Goal: Find specific page/section: Find specific page/section

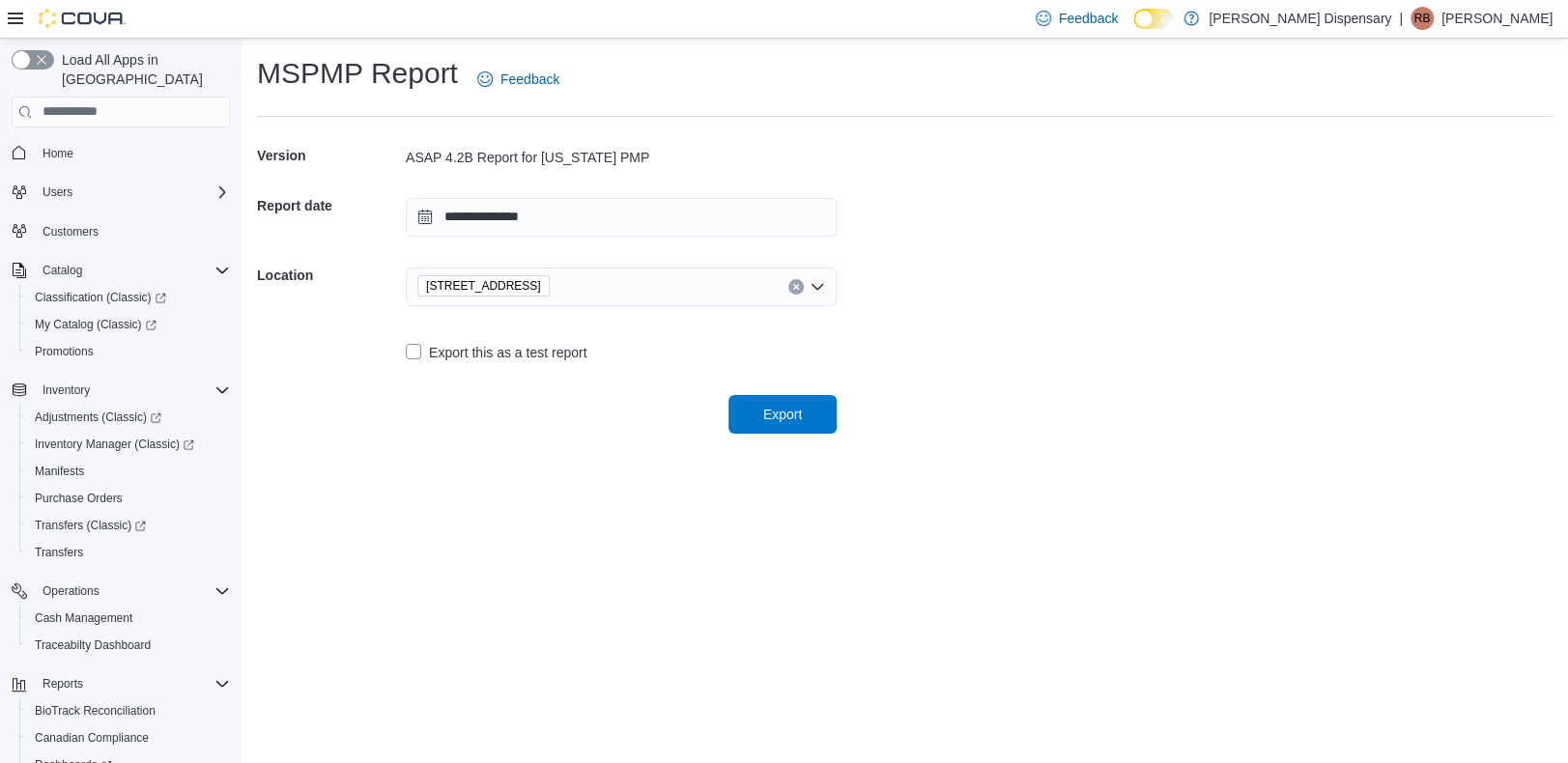
scroll to position [164, 0]
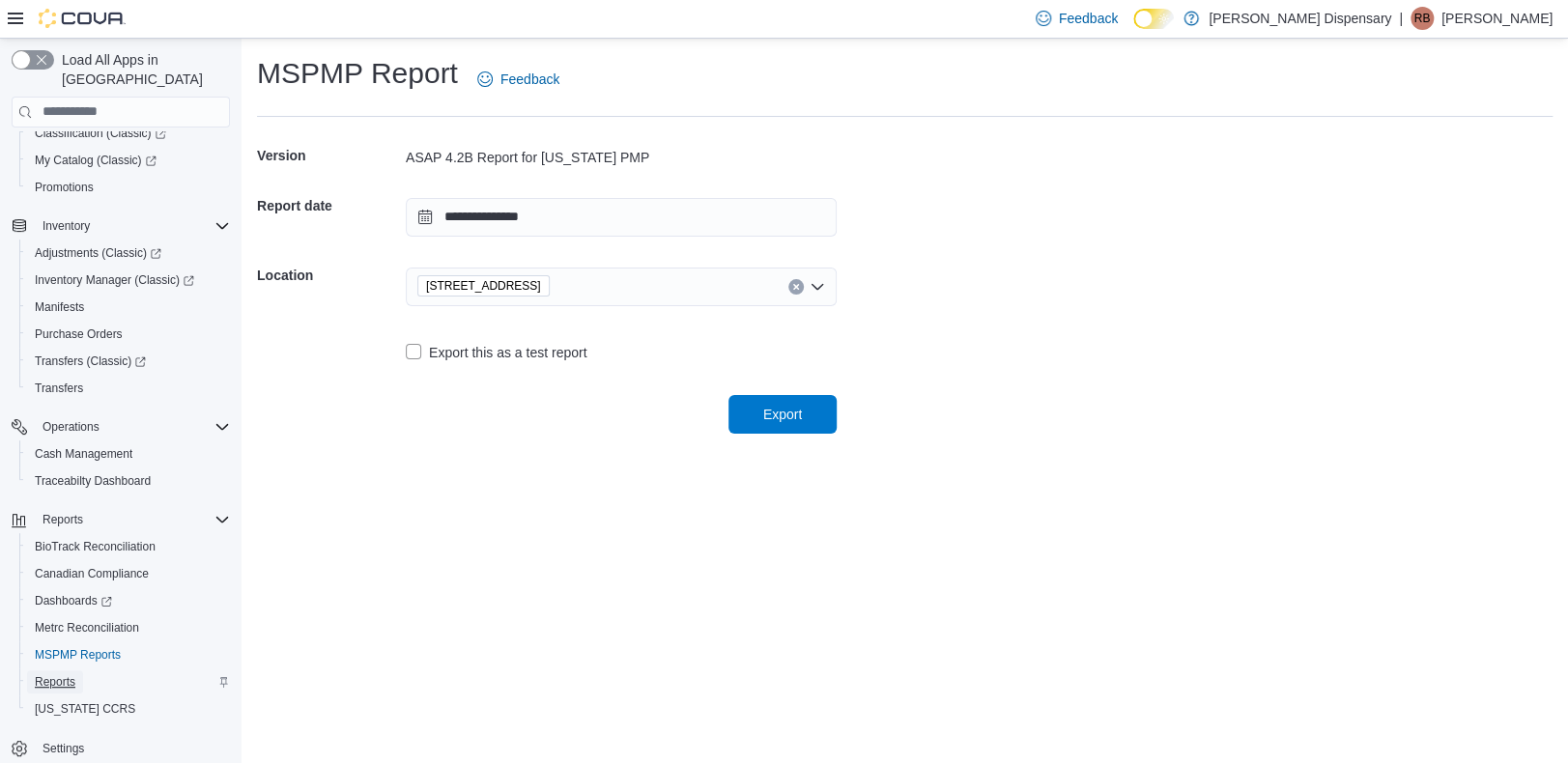
click at [48, 674] on span "Reports" at bounding box center [55, 682] width 41 height 16
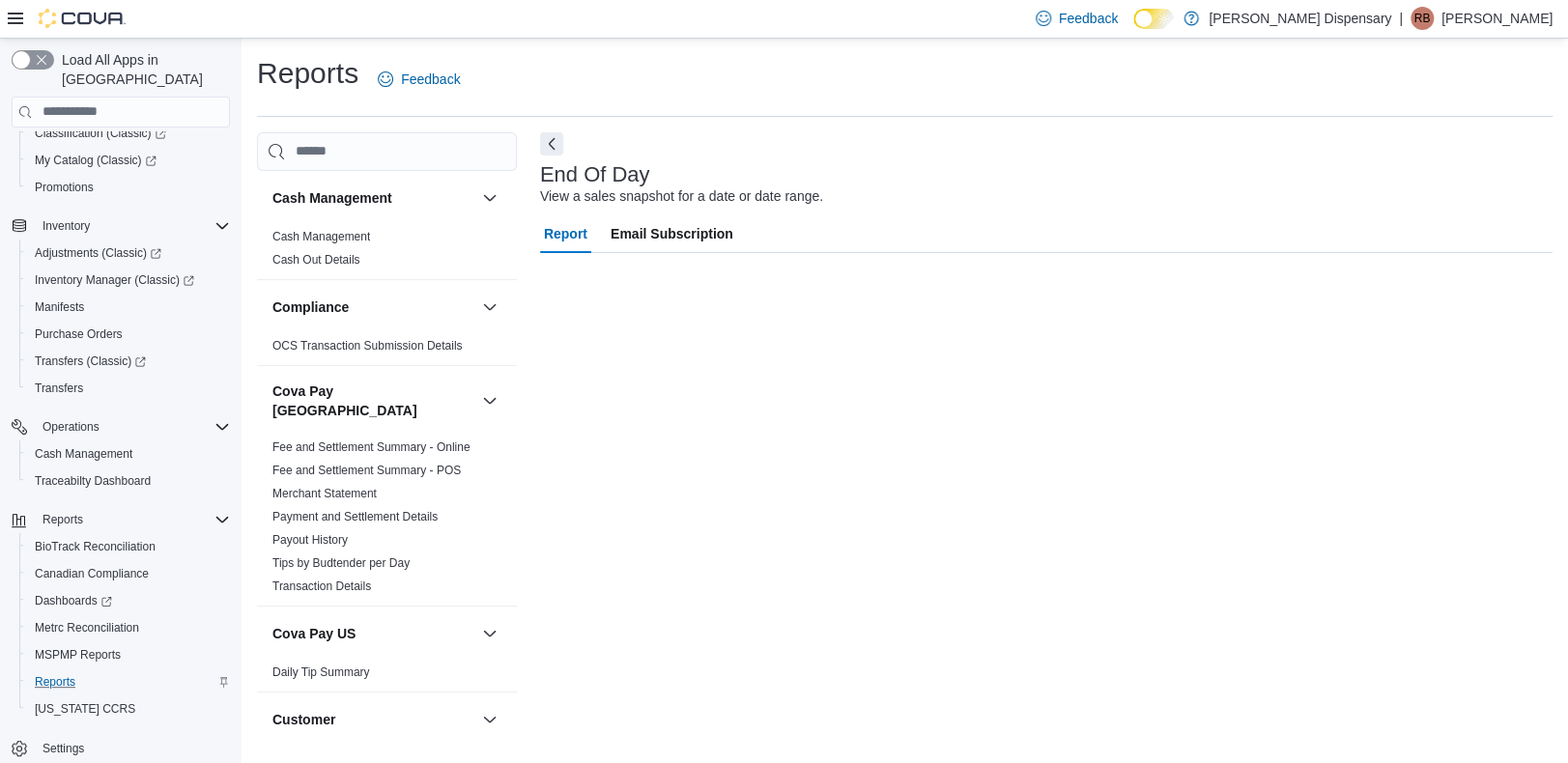
scroll to position [115, 0]
